Goal: Transaction & Acquisition: Purchase product/service

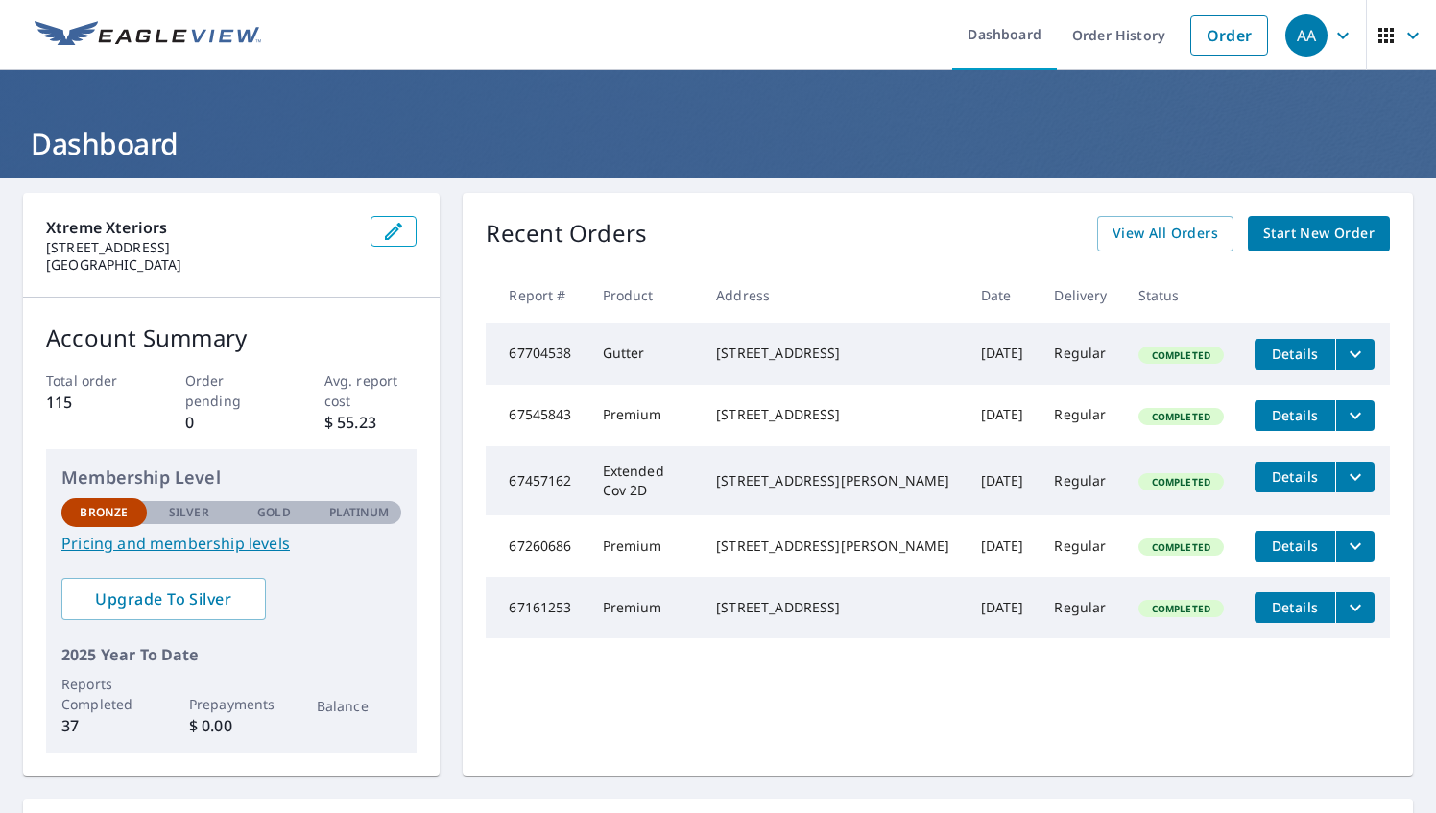
click at [1264, 232] on span "Start New Order" at bounding box center [1319, 234] width 111 height 24
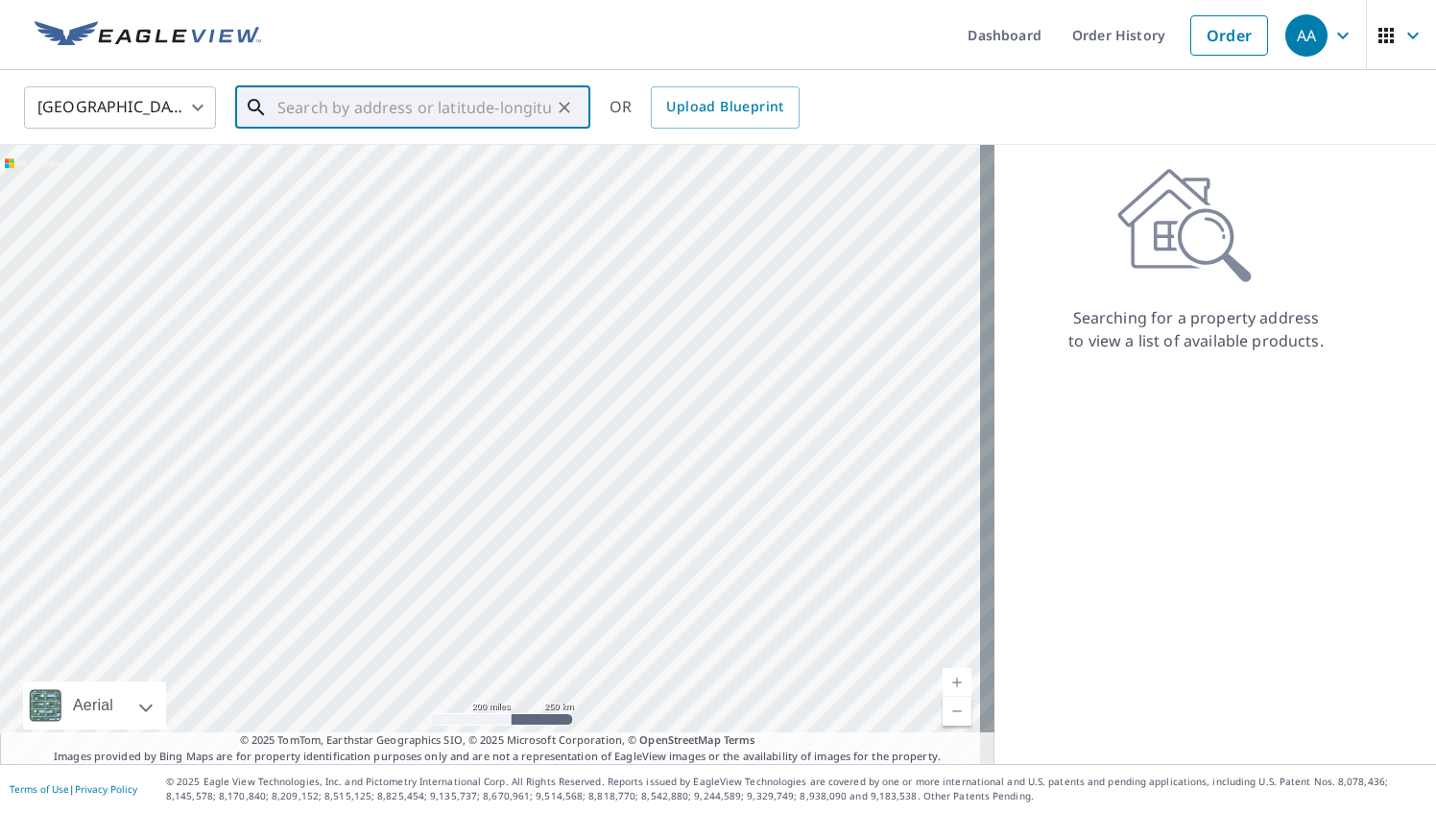
click at [342, 107] on input "text" at bounding box center [414, 108] width 274 height 54
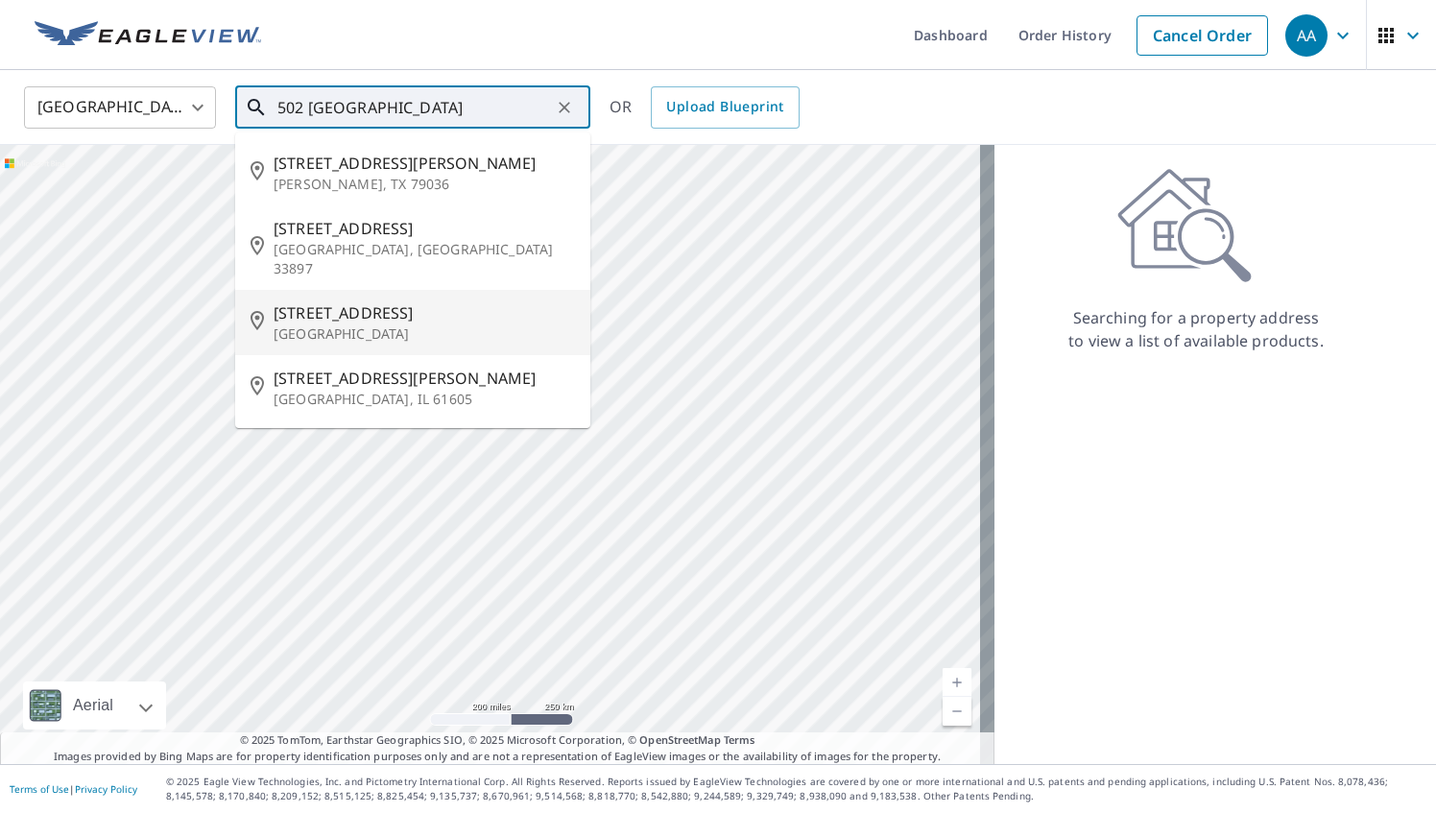
click at [318, 301] on span "[STREET_ADDRESS]" at bounding box center [424, 312] width 301 height 23
type input "[STREET_ADDRESS]"
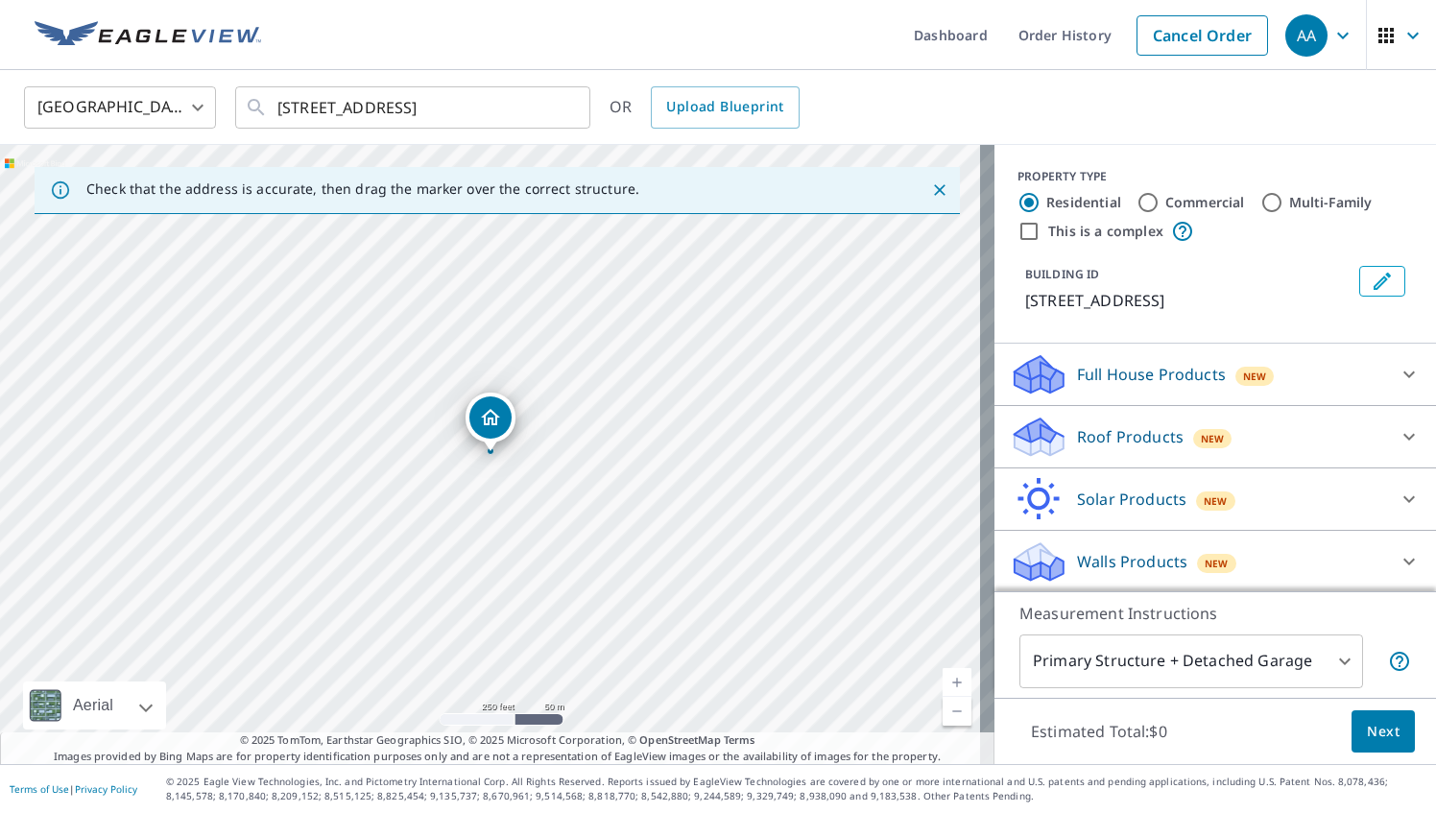
click at [1398, 437] on icon at bounding box center [1409, 436] width 23 height 23
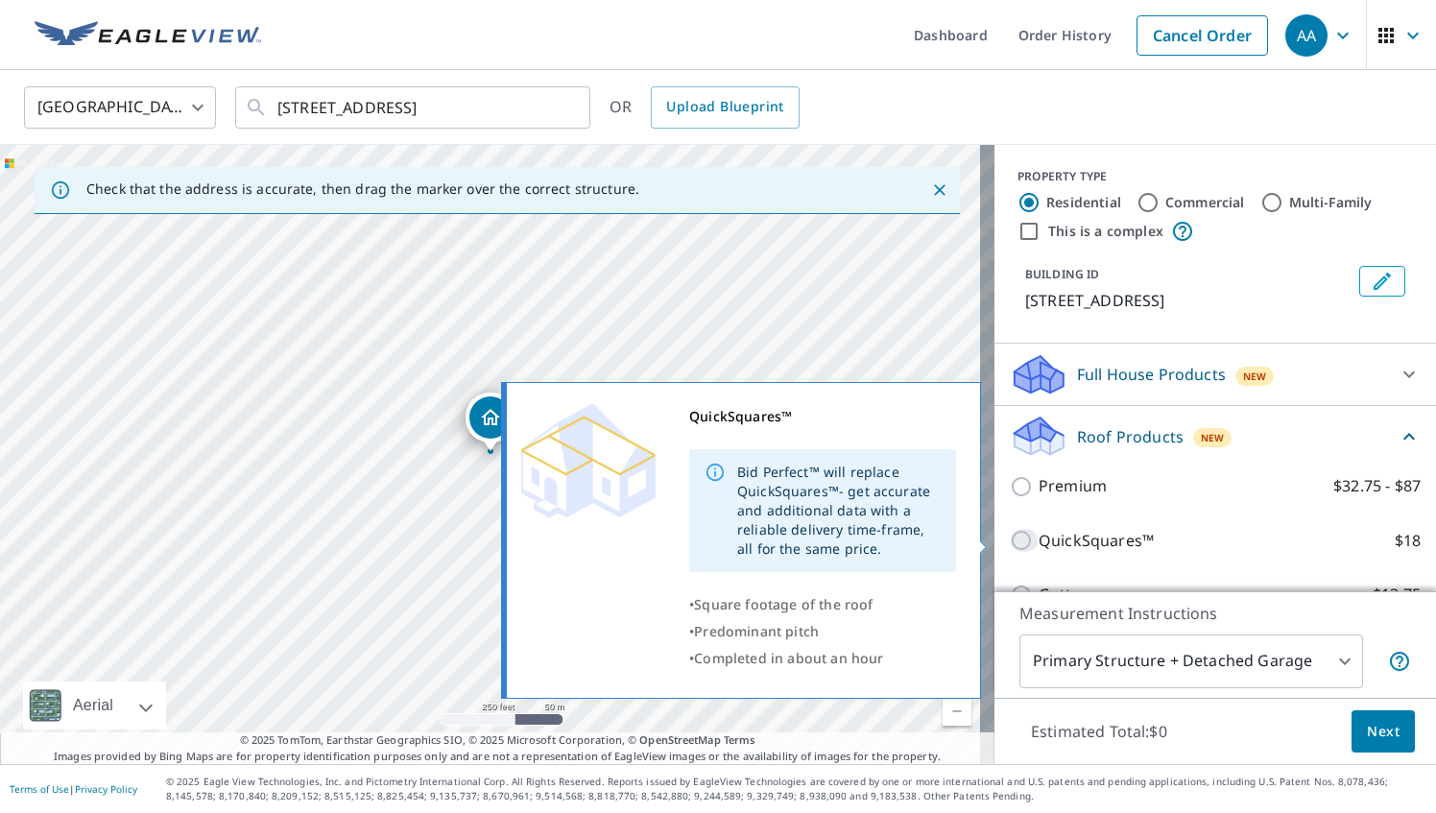
click at [1010, 542] on input "QuickSquares™ $18" at bounding box center [1024, 540] width 29 height 23
checkbox input "true"
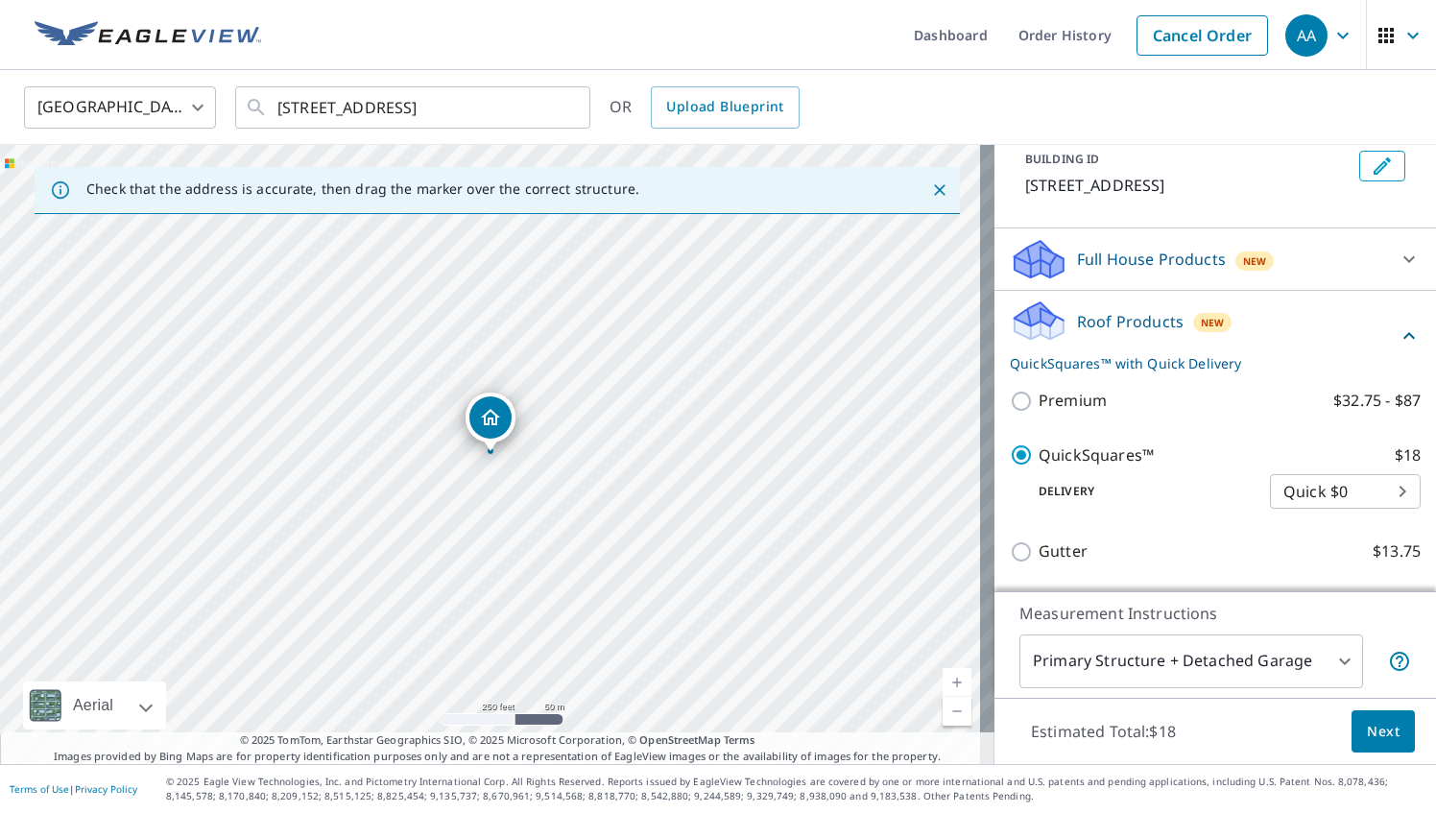
scroll to position [118, 0]
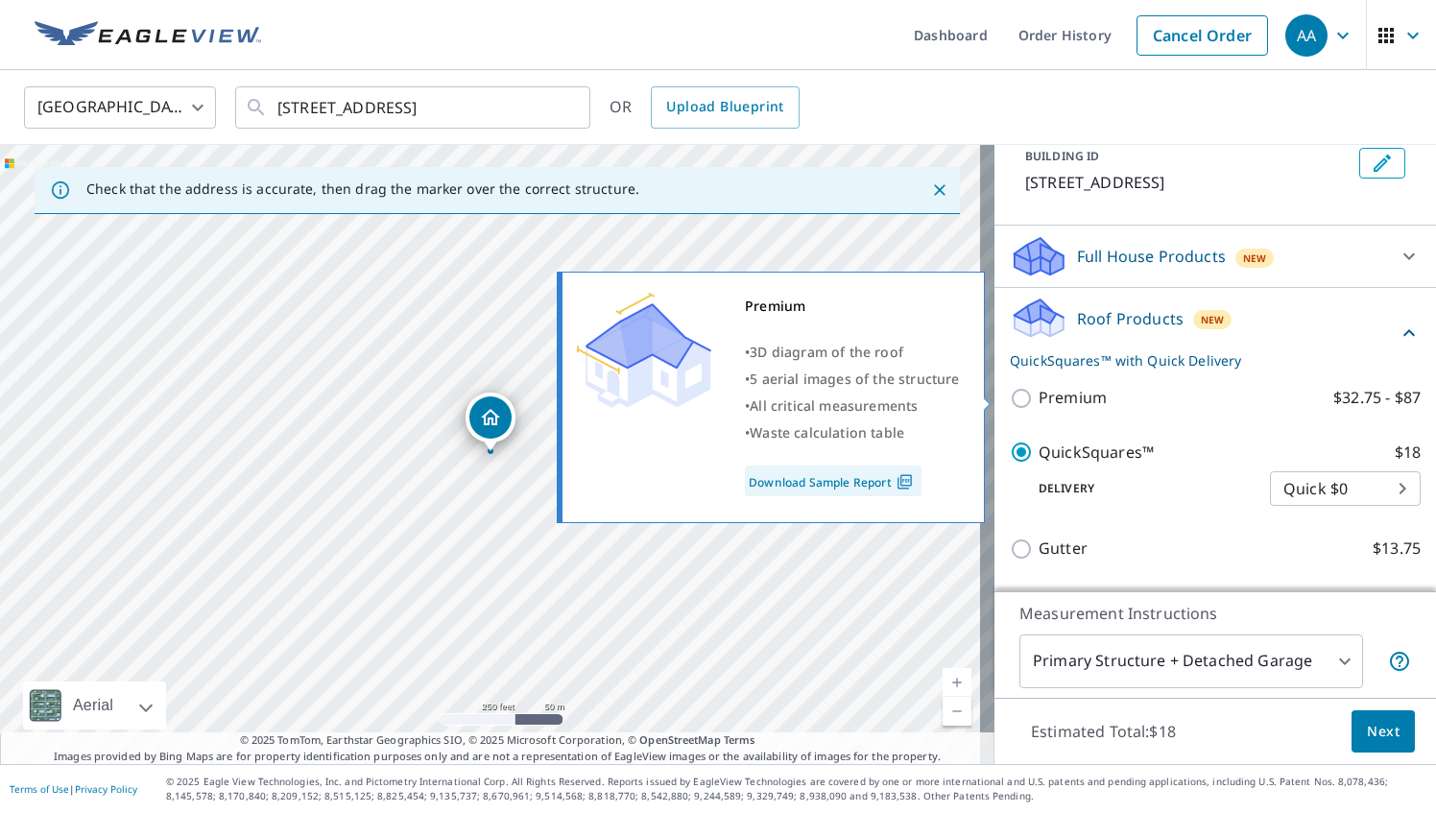
click at [1010, 394] on input "Premium $32.75 - $87" at bounding box center [1024, 398] width 29 height 23
checkbox input "true"
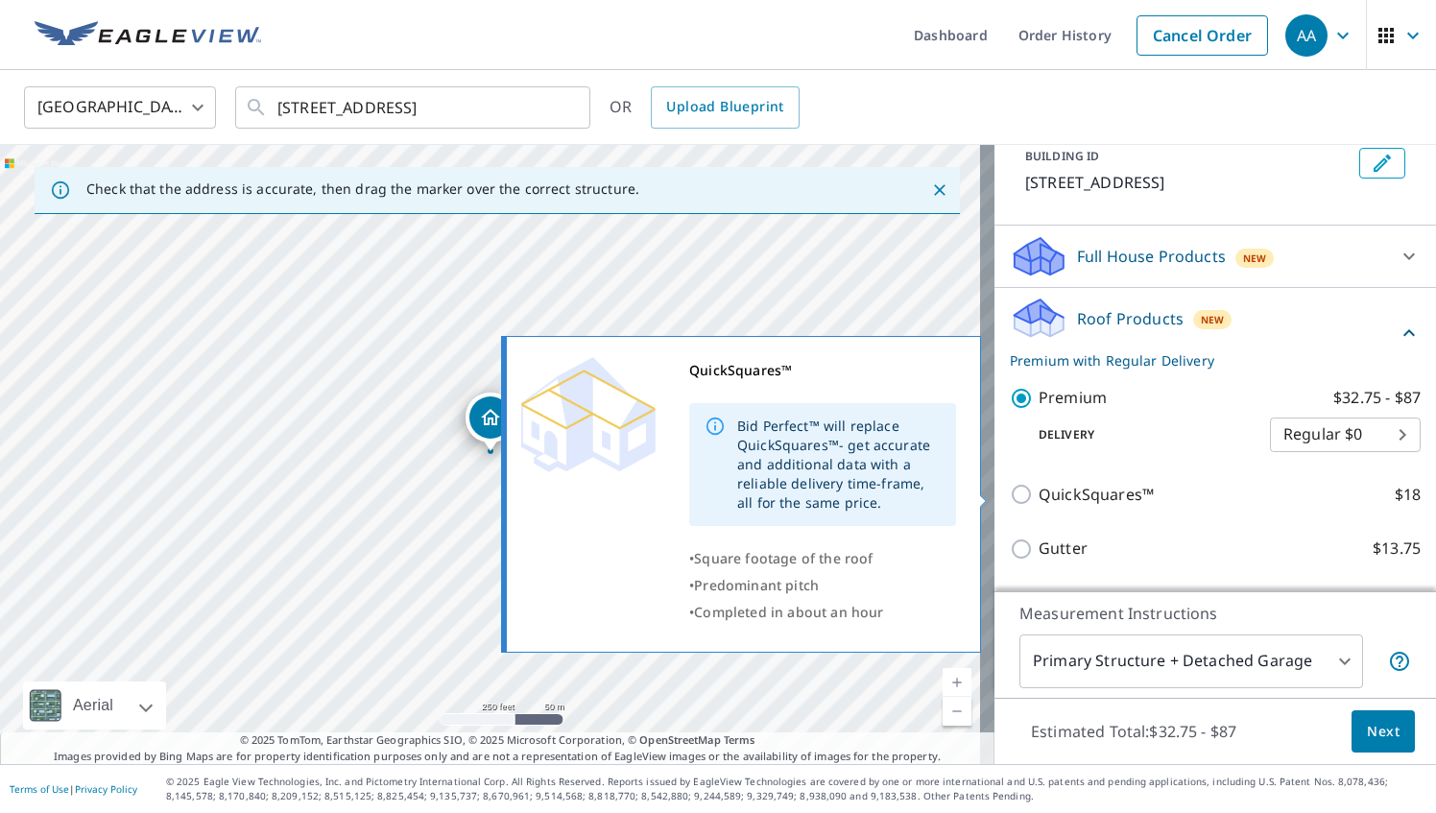
click at [1010, 490] on input "QuickSquares™ $18" at bounding box center [1024, 494] width 29 height 23
checkbox input "true"
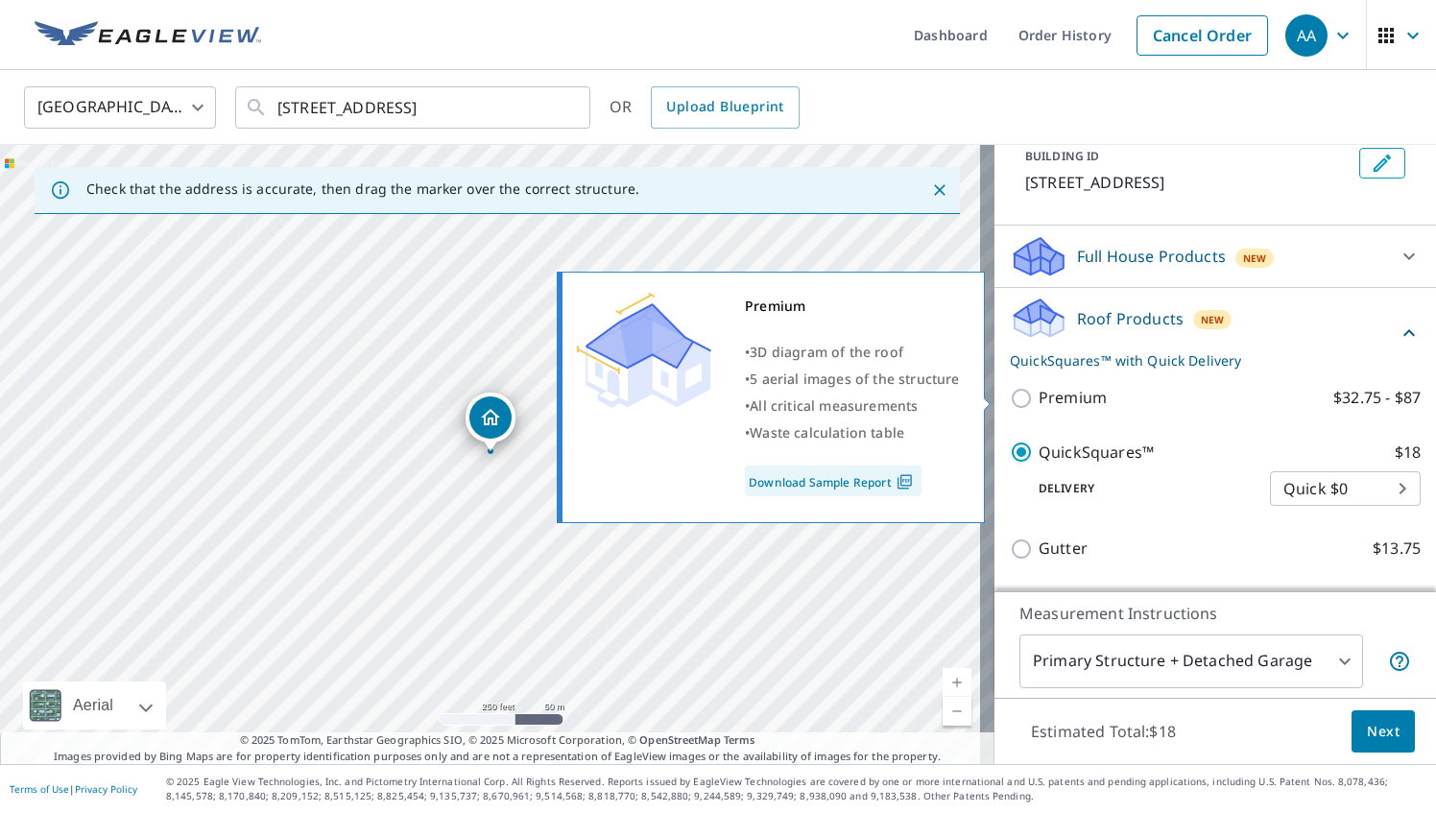
click at [1014, 399] on input "Premium $32.75 - $87" at bounding box center [1024, 398] width 29 height 23
checkbox input "true"
checkbox input "false"
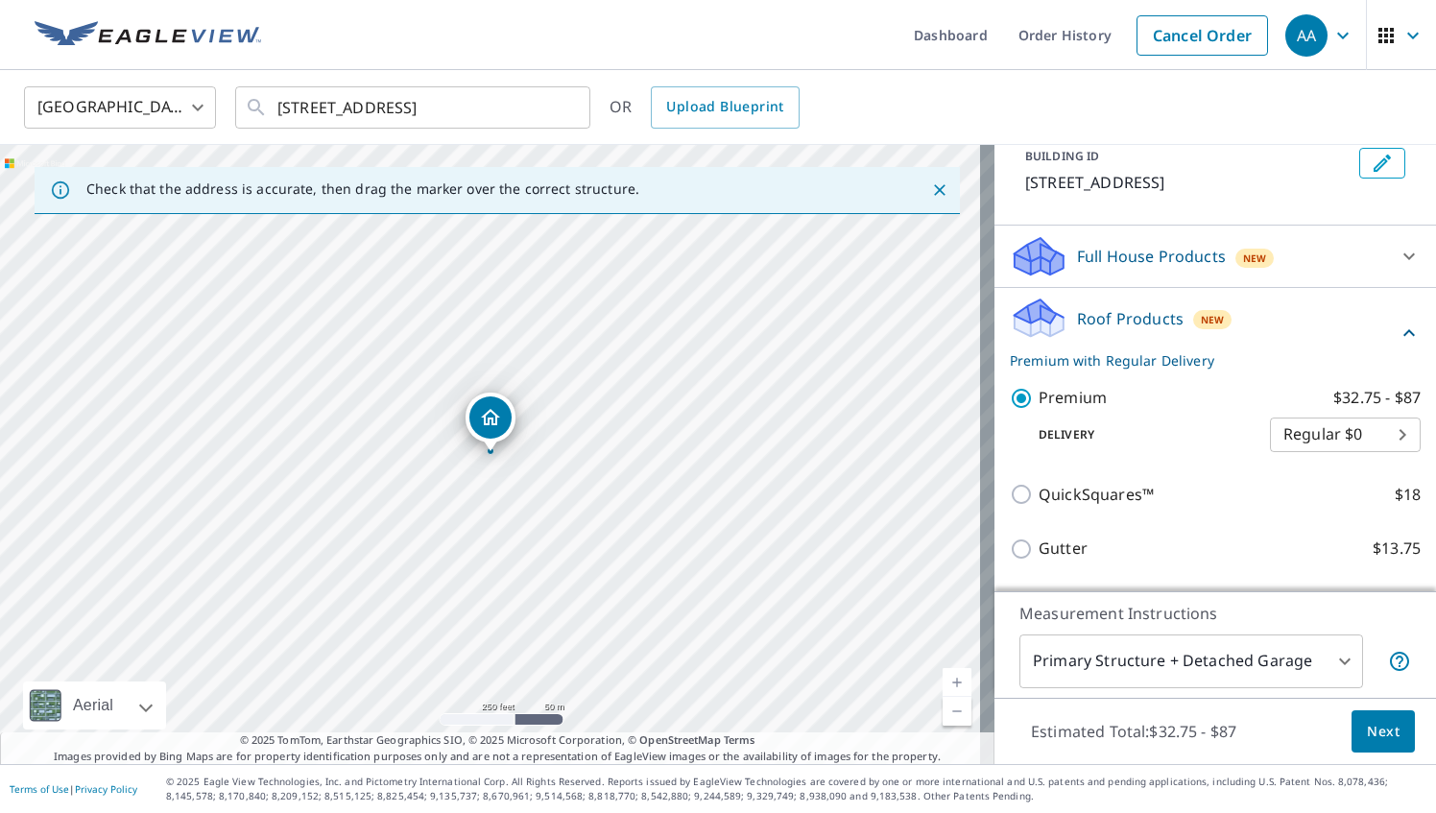
click at [1380, 734] on span "Next" at bounding box center [1383, 732] width 33 height 24
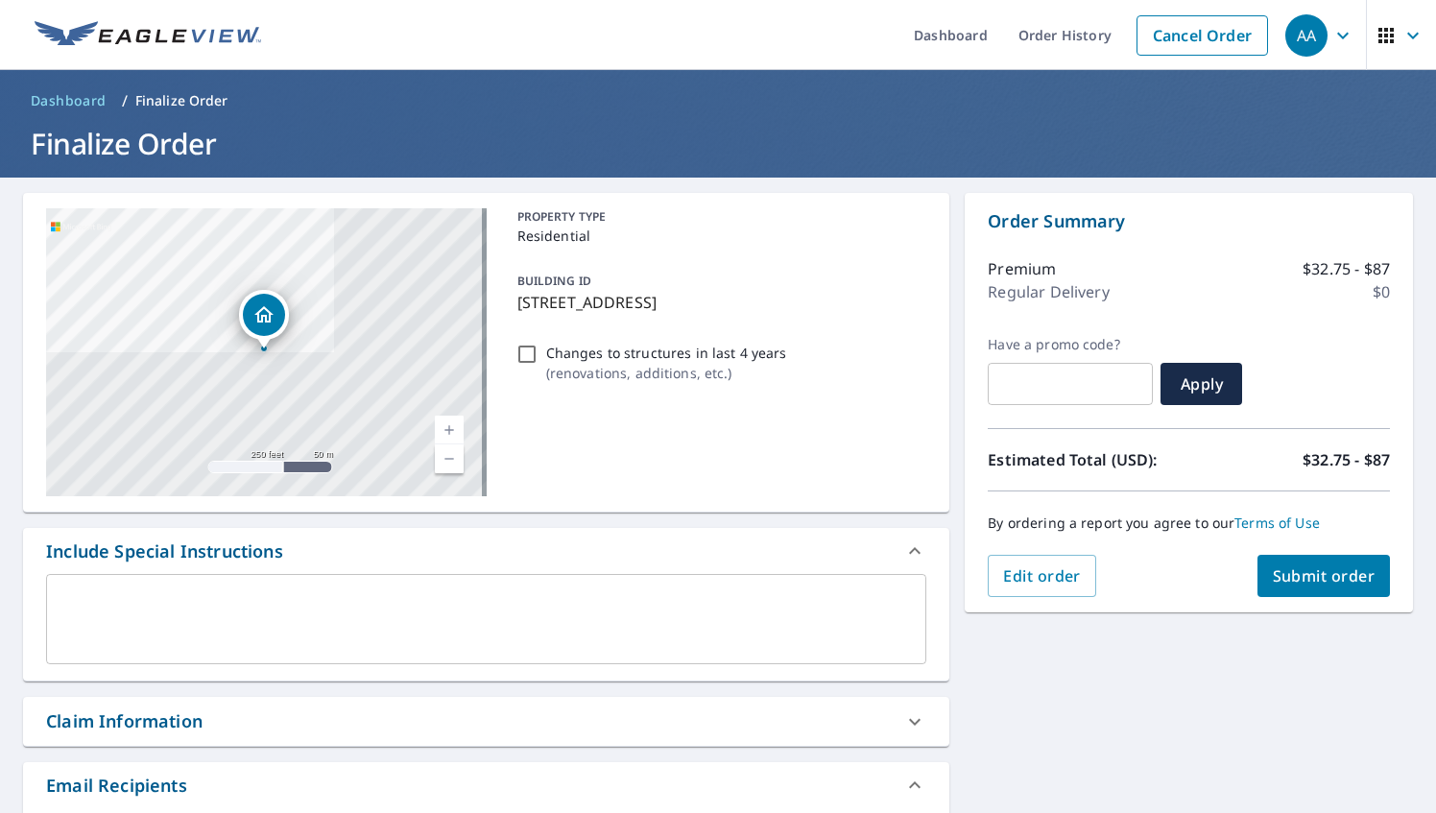
click at [1316, 579] on span "Submit order" at bounding box center [1324, 576] width 103 height 21
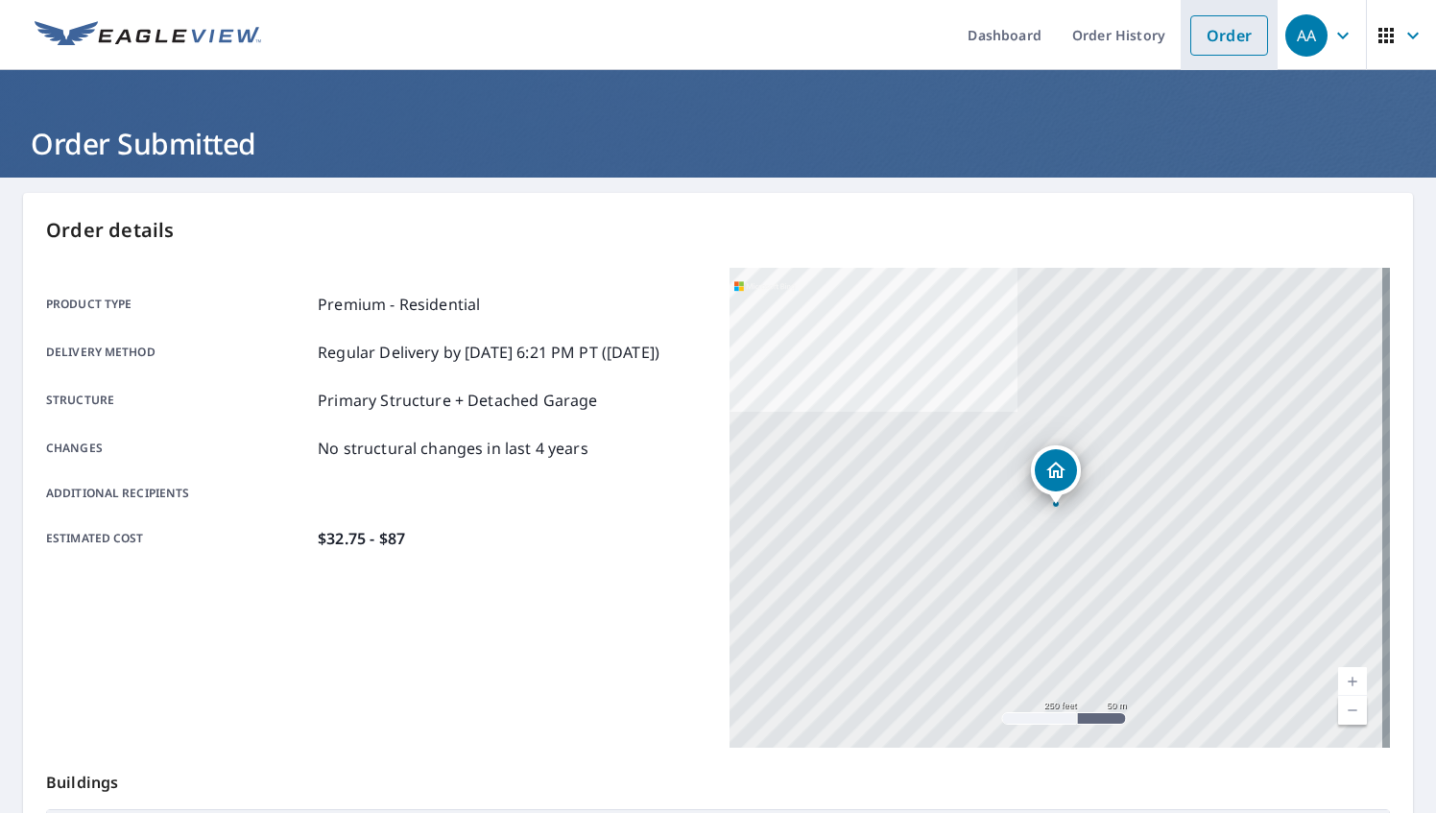
click at [1201, 46] on link "Order" at bounding box center [1230, 35] width 78 height 40
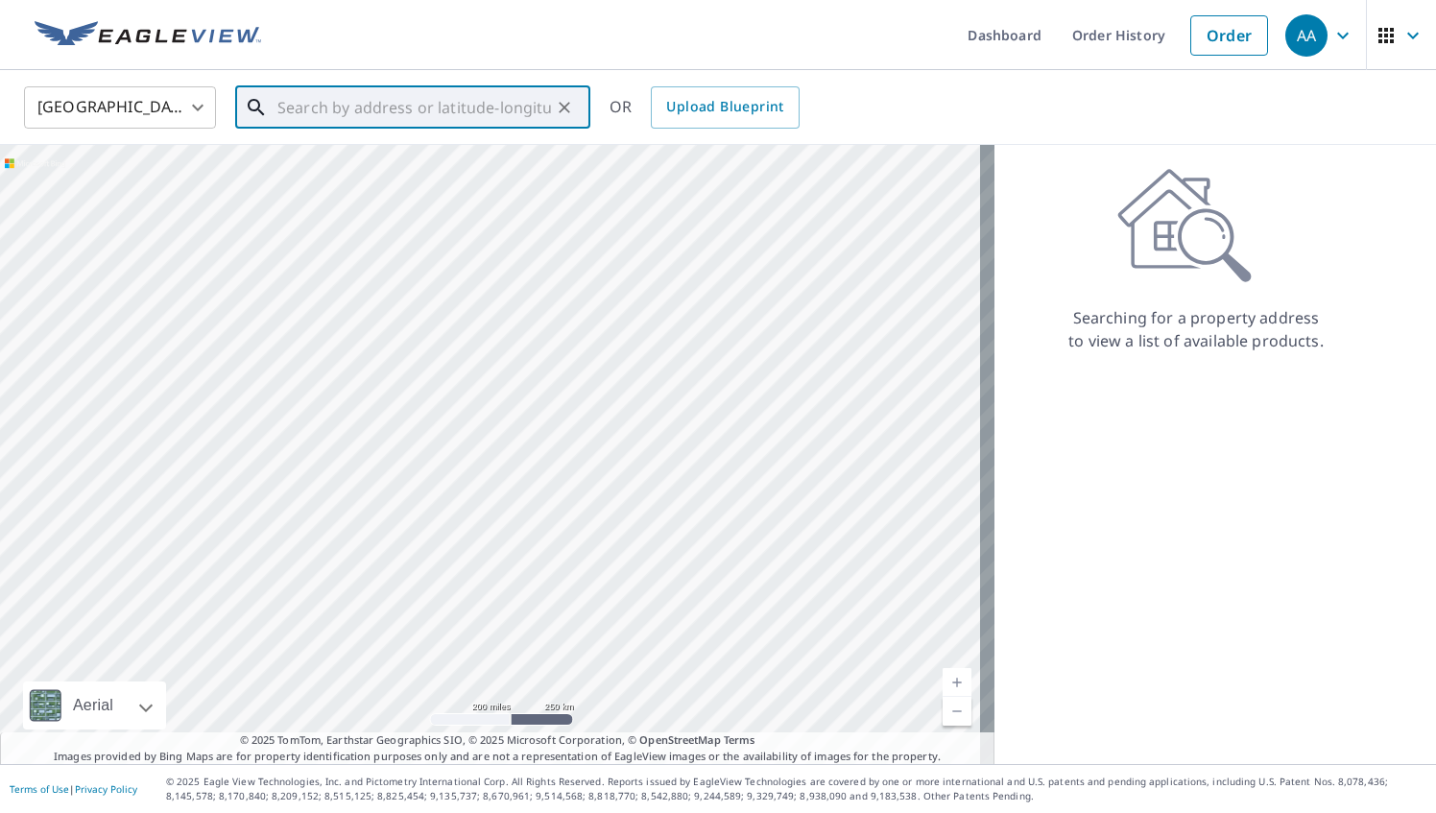
click at [303, 115] on input "text" at bounding box center [414, 108] width 274 height 54
click at [307, 167] on span "3720 Running Fox Dr" at bounding box center [424, 163] width 301 height 23
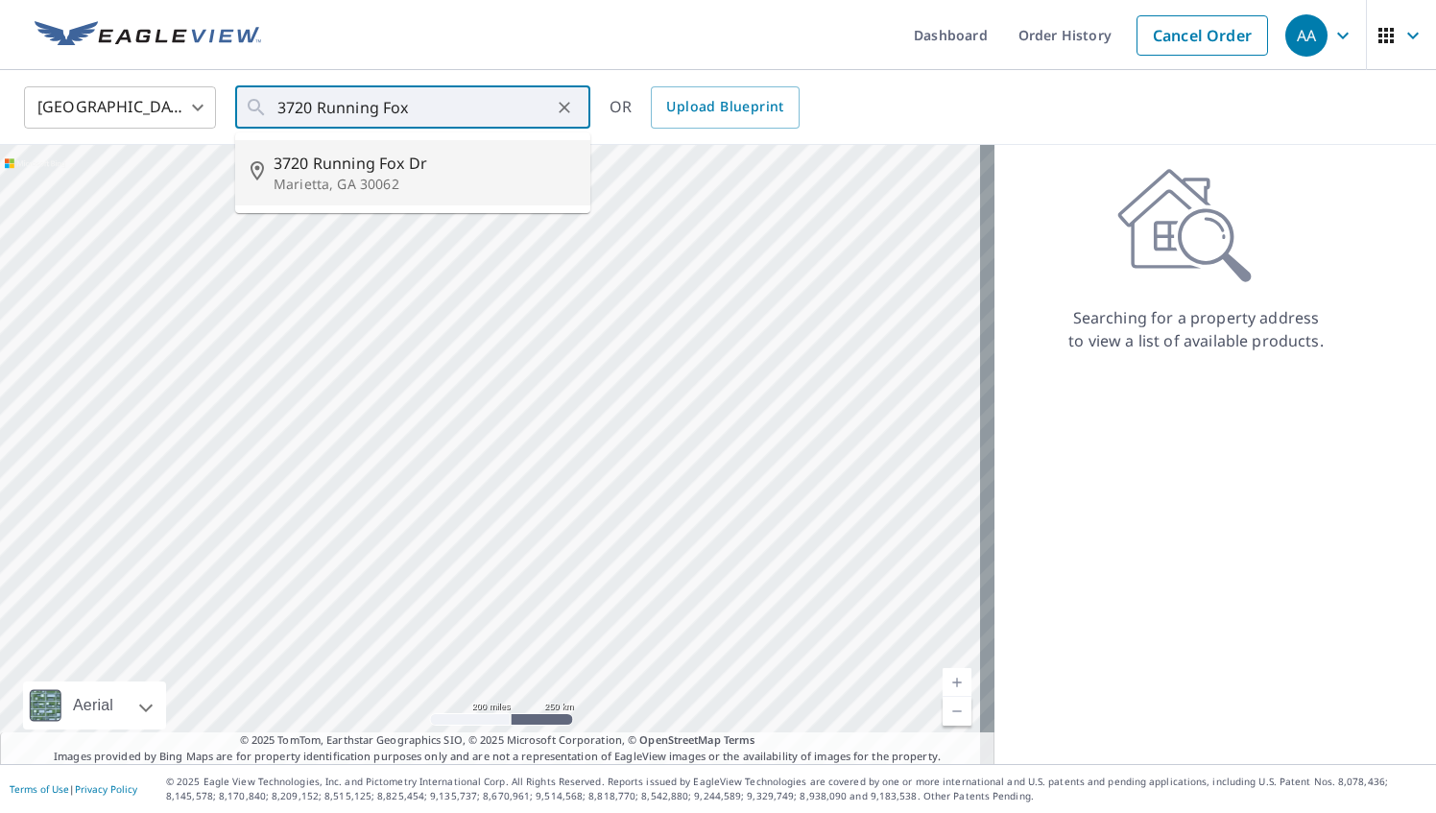
type input "[STREET_ADDRESS][PERSON_NAME]"
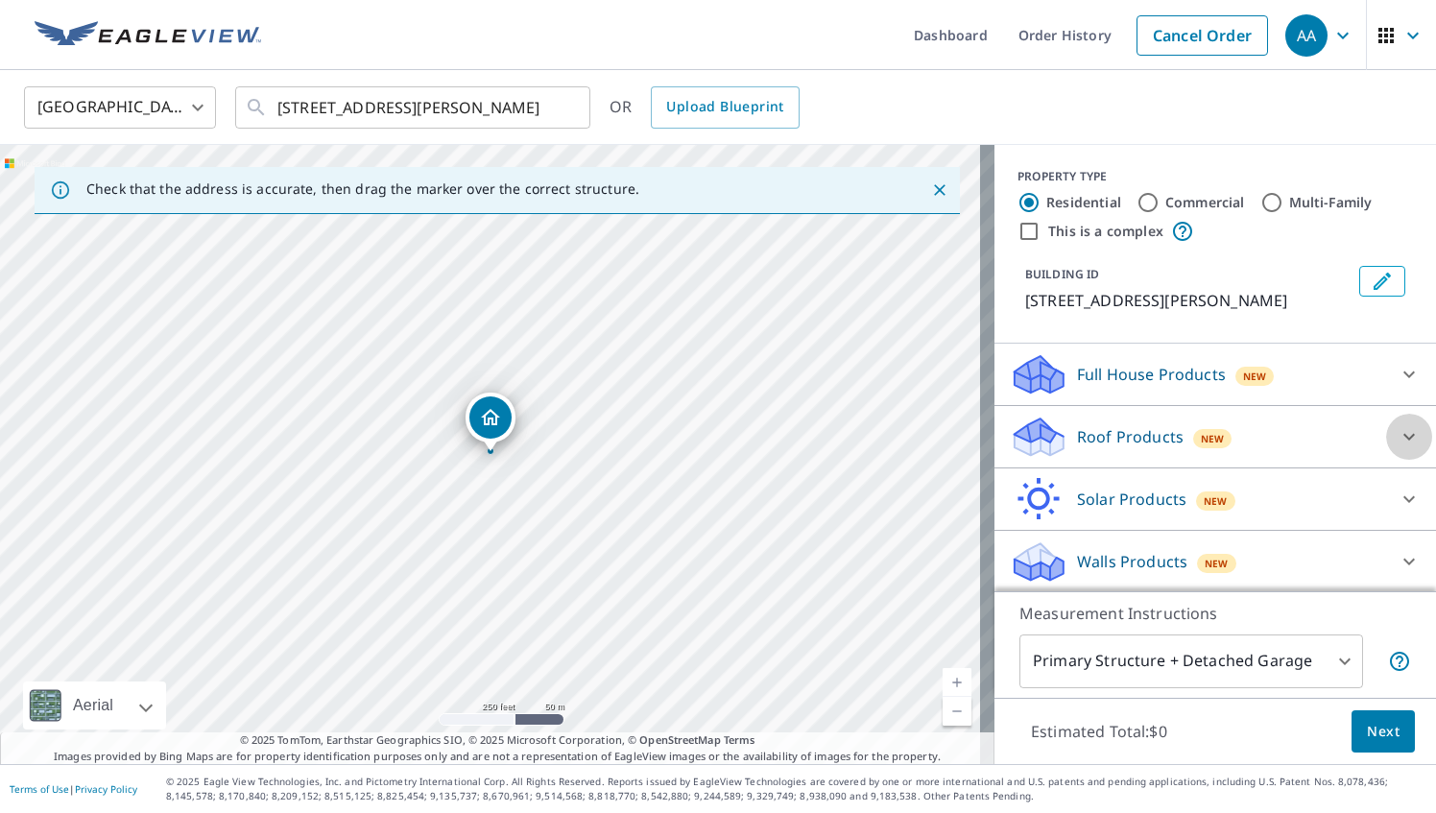
click at [1404, 435] on icon at bounding box center [1410, 437] width 12 height 7
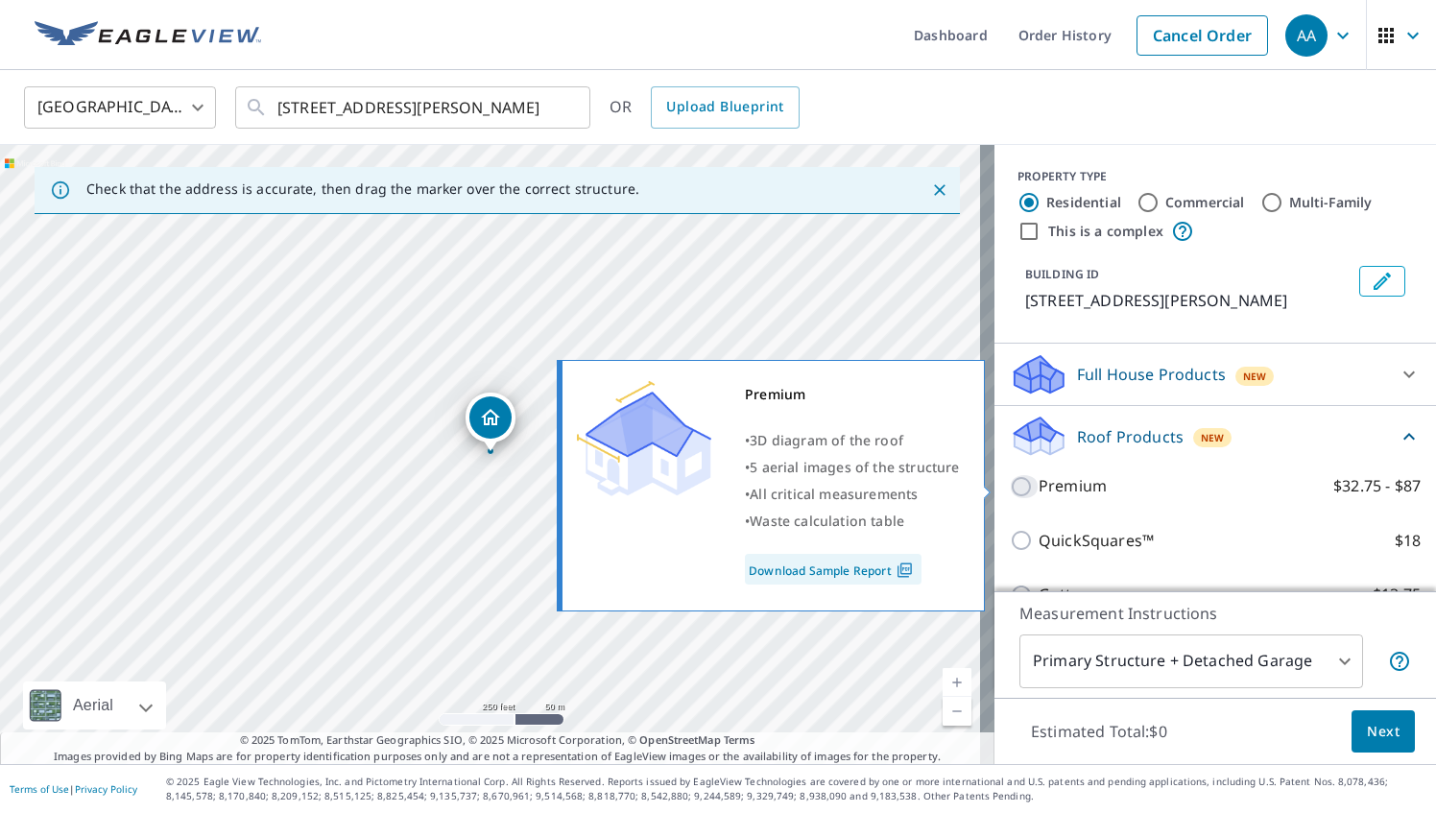
click at [1013, 485] on input "Premium $32.75 - $87" at bounding box center [1024, 486] width 29 height 23
checkbox input "true"
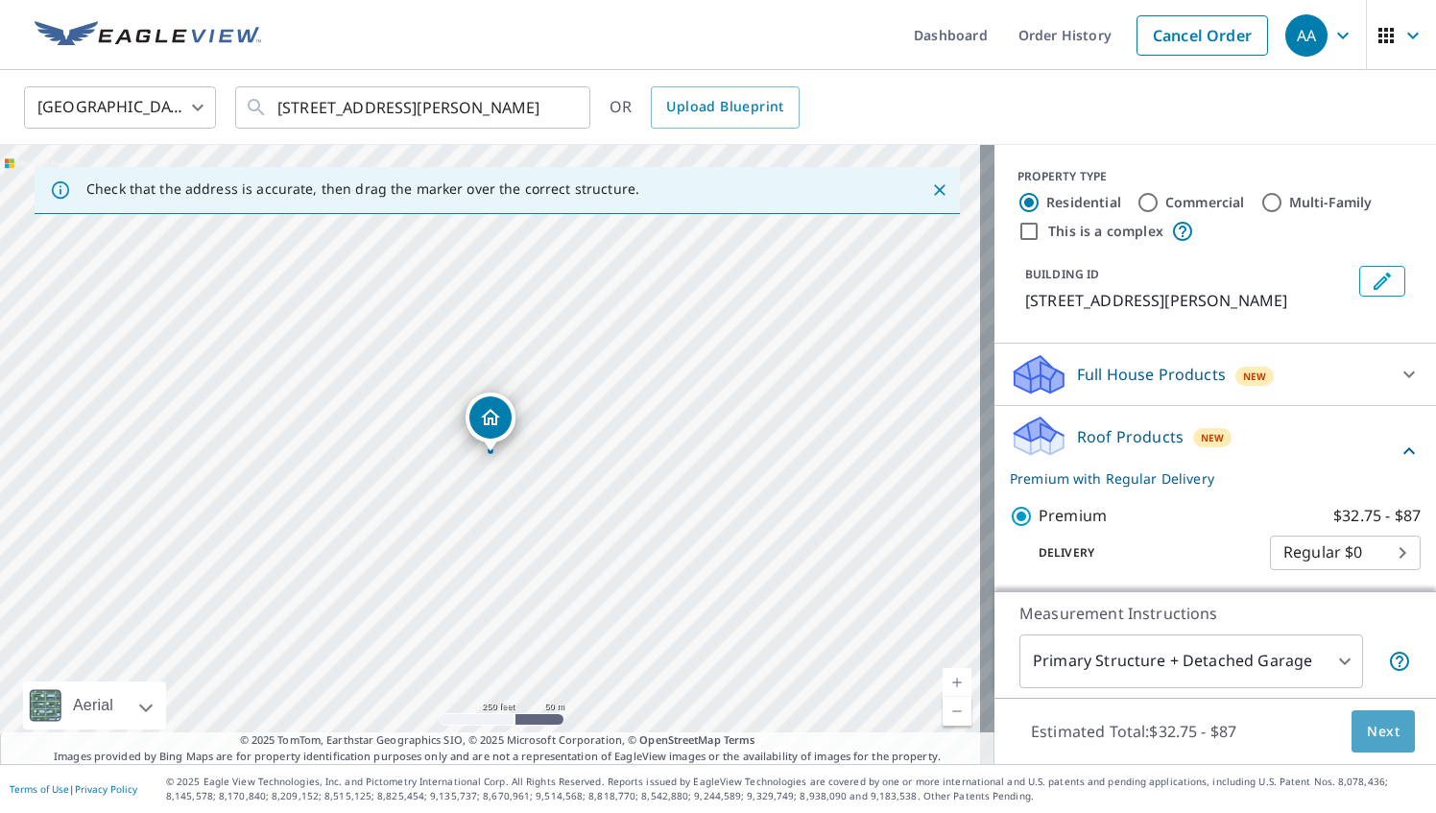
click at [1374, 734] on span "Next" at bounding box center [1383, 732] width 33 height 24
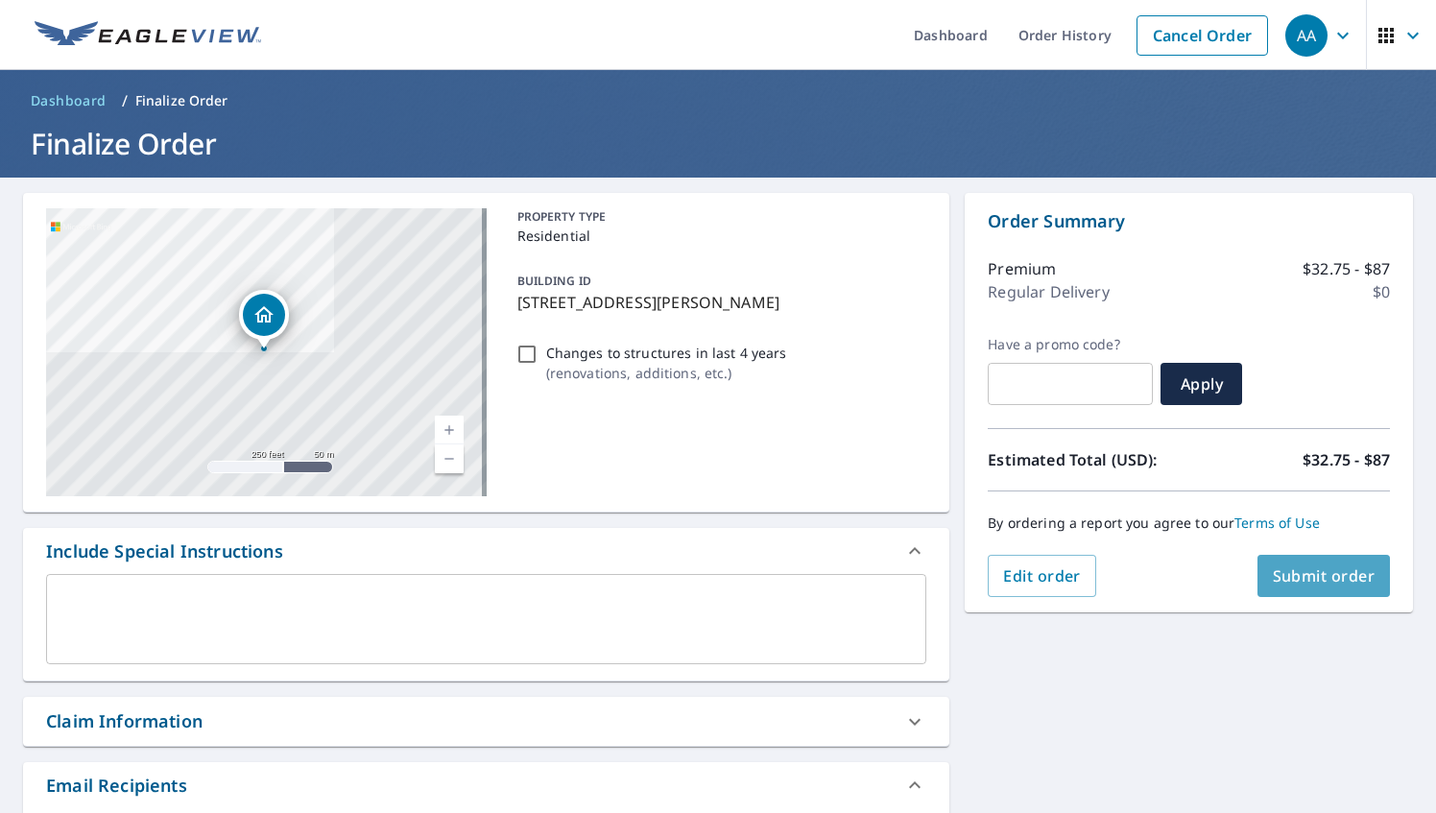
click at [1317, 579] on span "Submit order" at bounding box center [1324, 576] width 103 height 21
